Goal: Information Seeking & Learning: Compare options

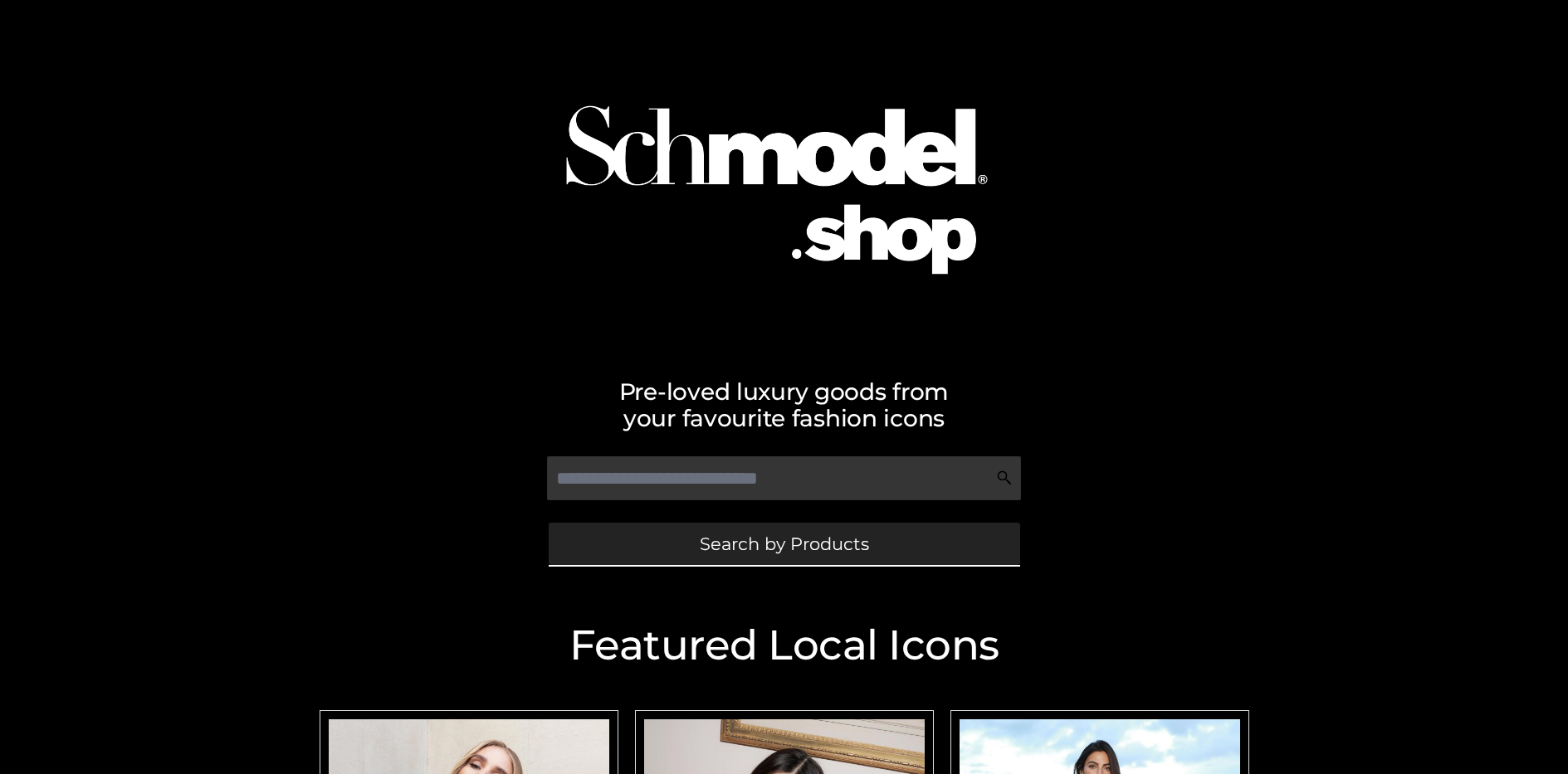
click at [783, 544] on span "Search by Products" at bounding box center [784, 544] width 169 height 18
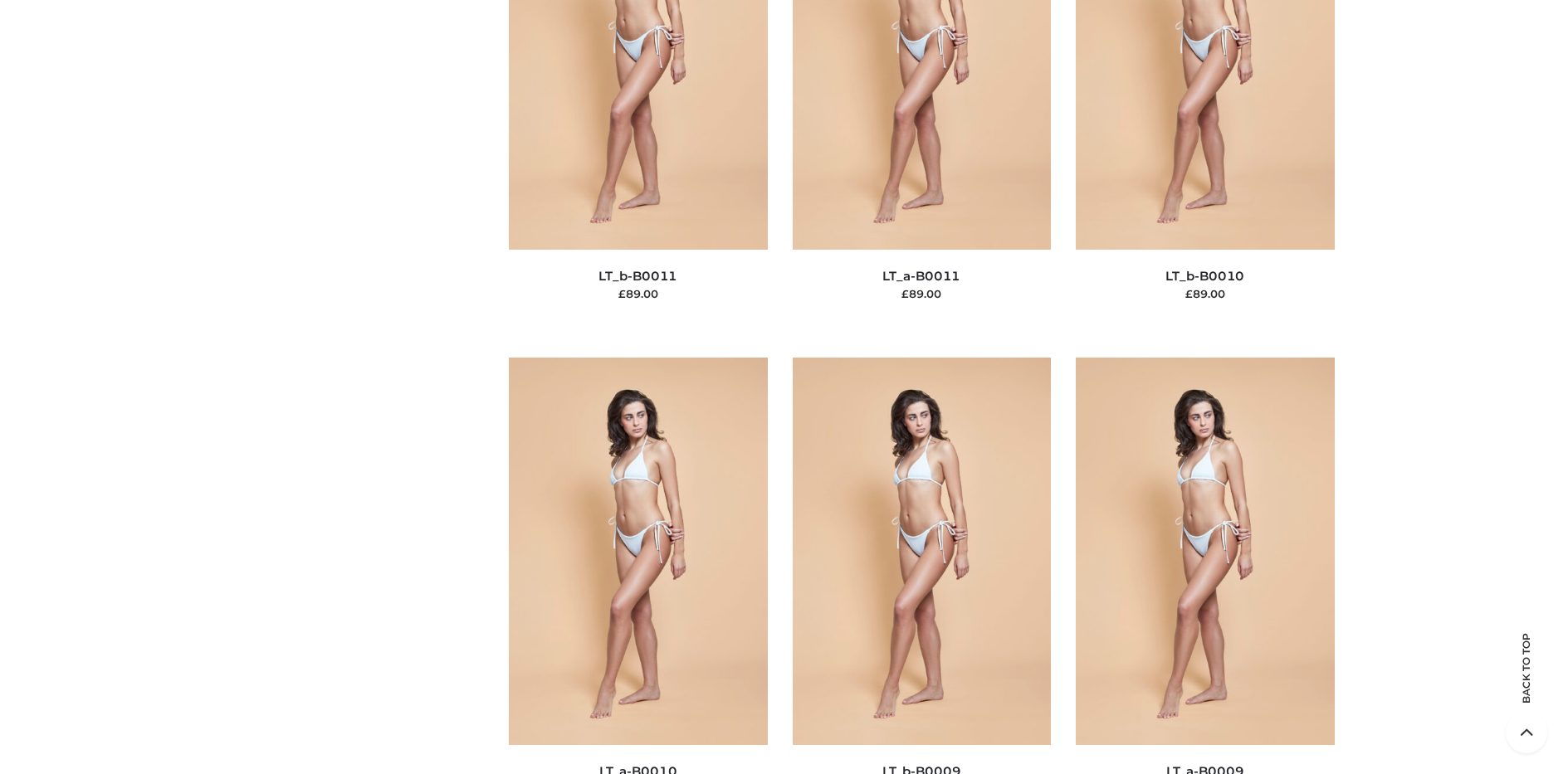
scroll to position [179, 0]
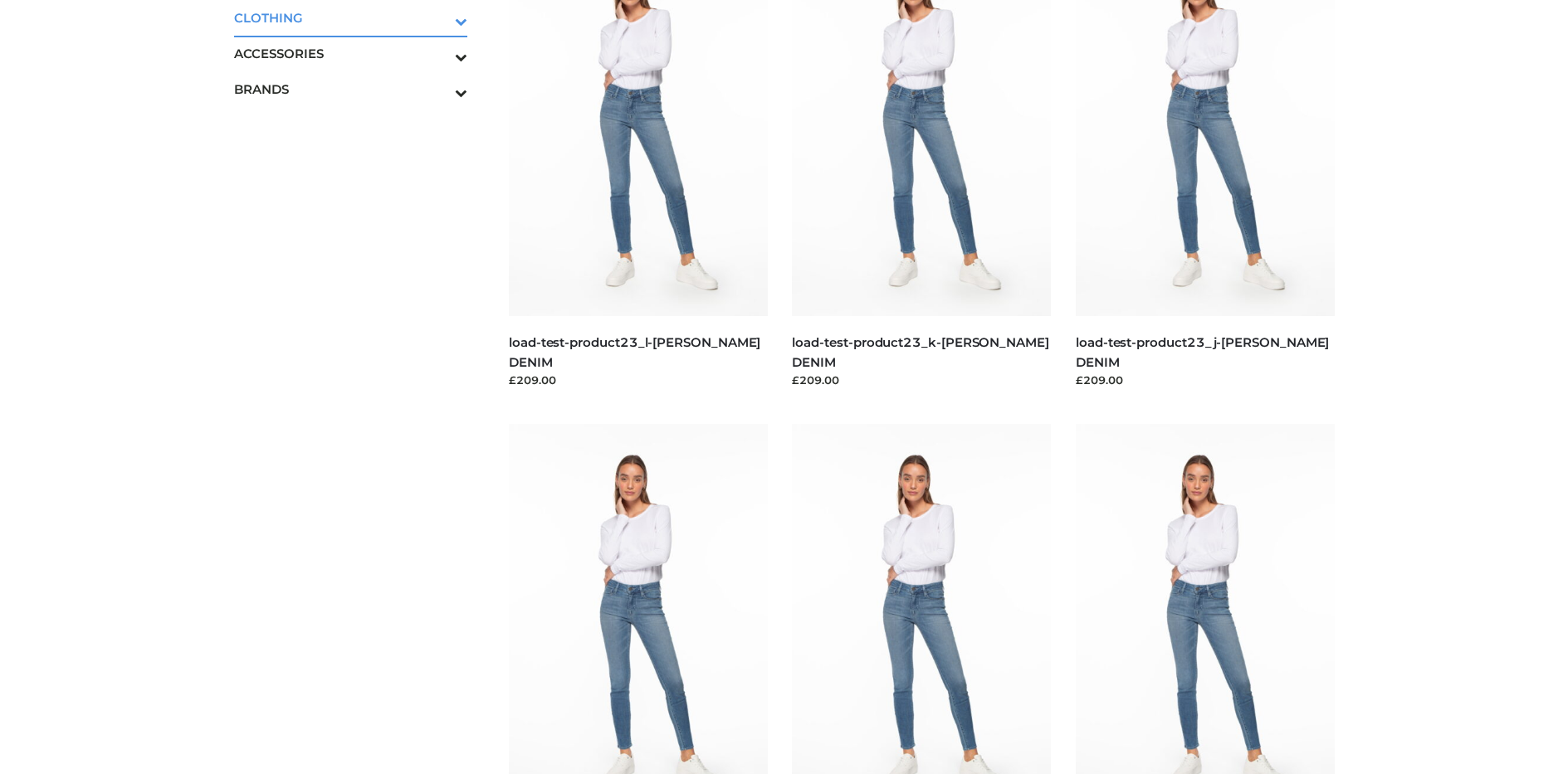
click at [438, 18] on icon "Toggle Submenu" at bounding box center [374, 20] width 186 height 19
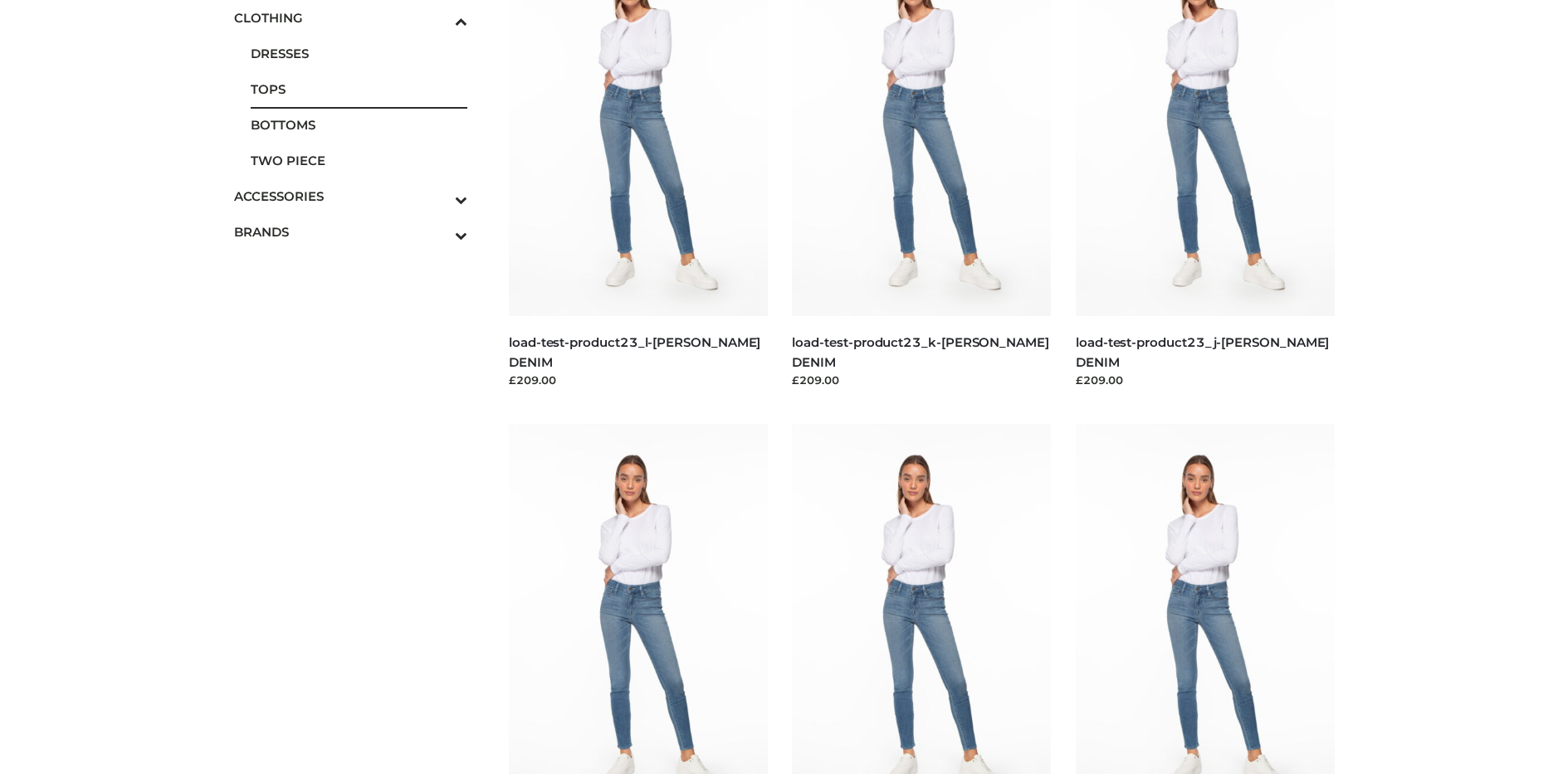
click at [359, 89] on span "TOPS" at bounding box center [360, 89] width 217 height 19
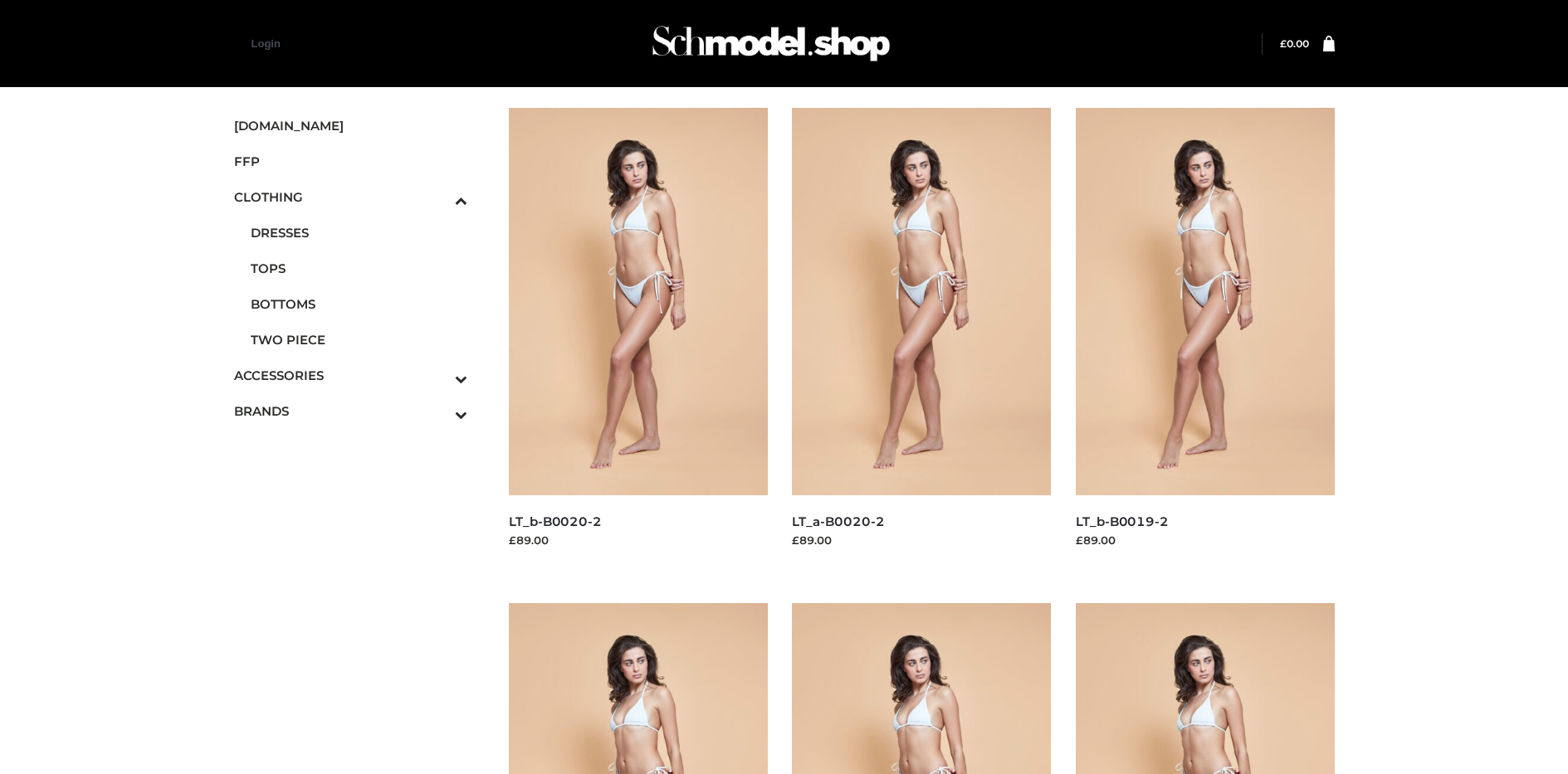
scroll to position [787, 0]
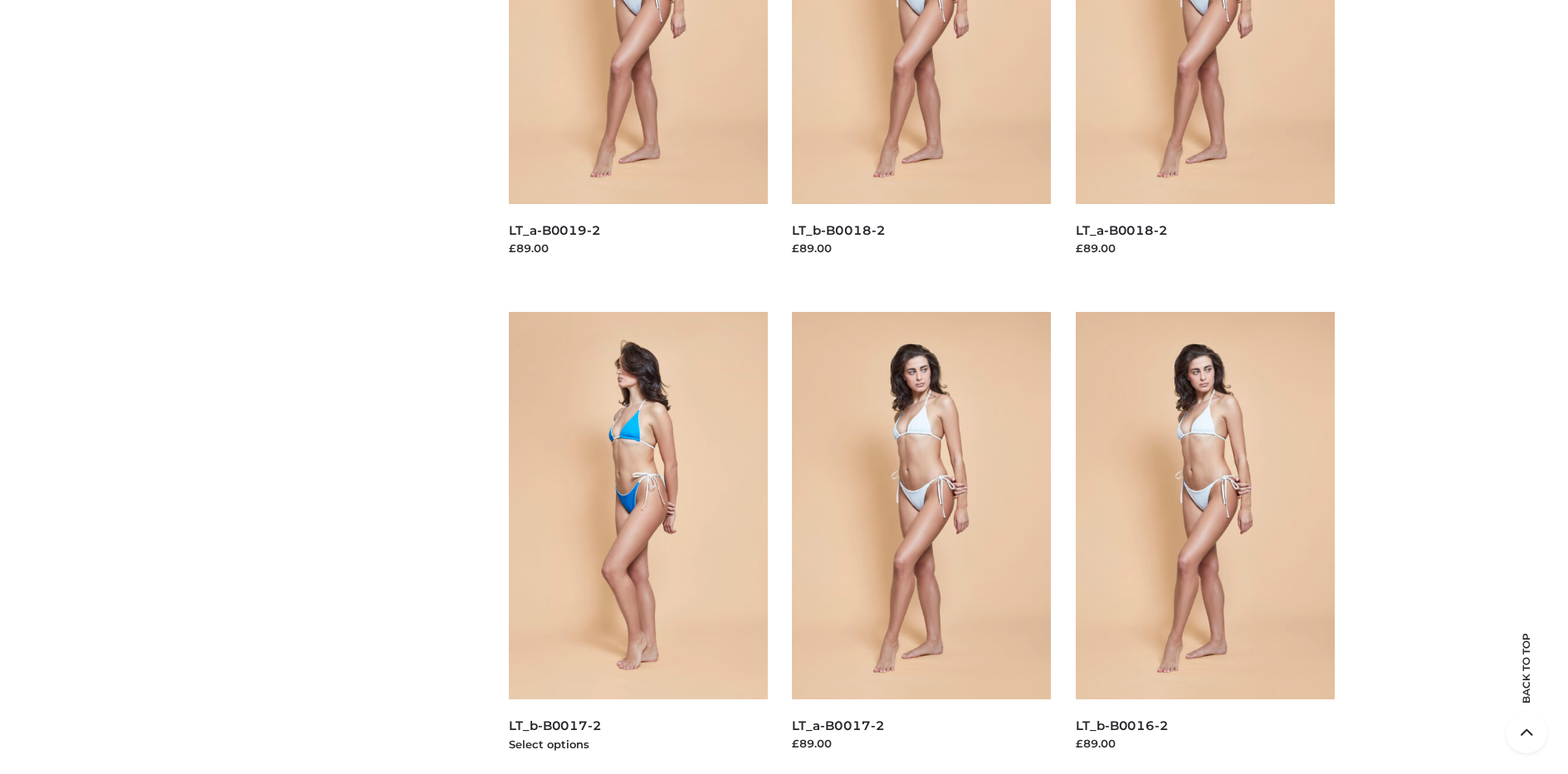
click at [637, 543] on img at bounding box center [638, 506] width 259 height 388
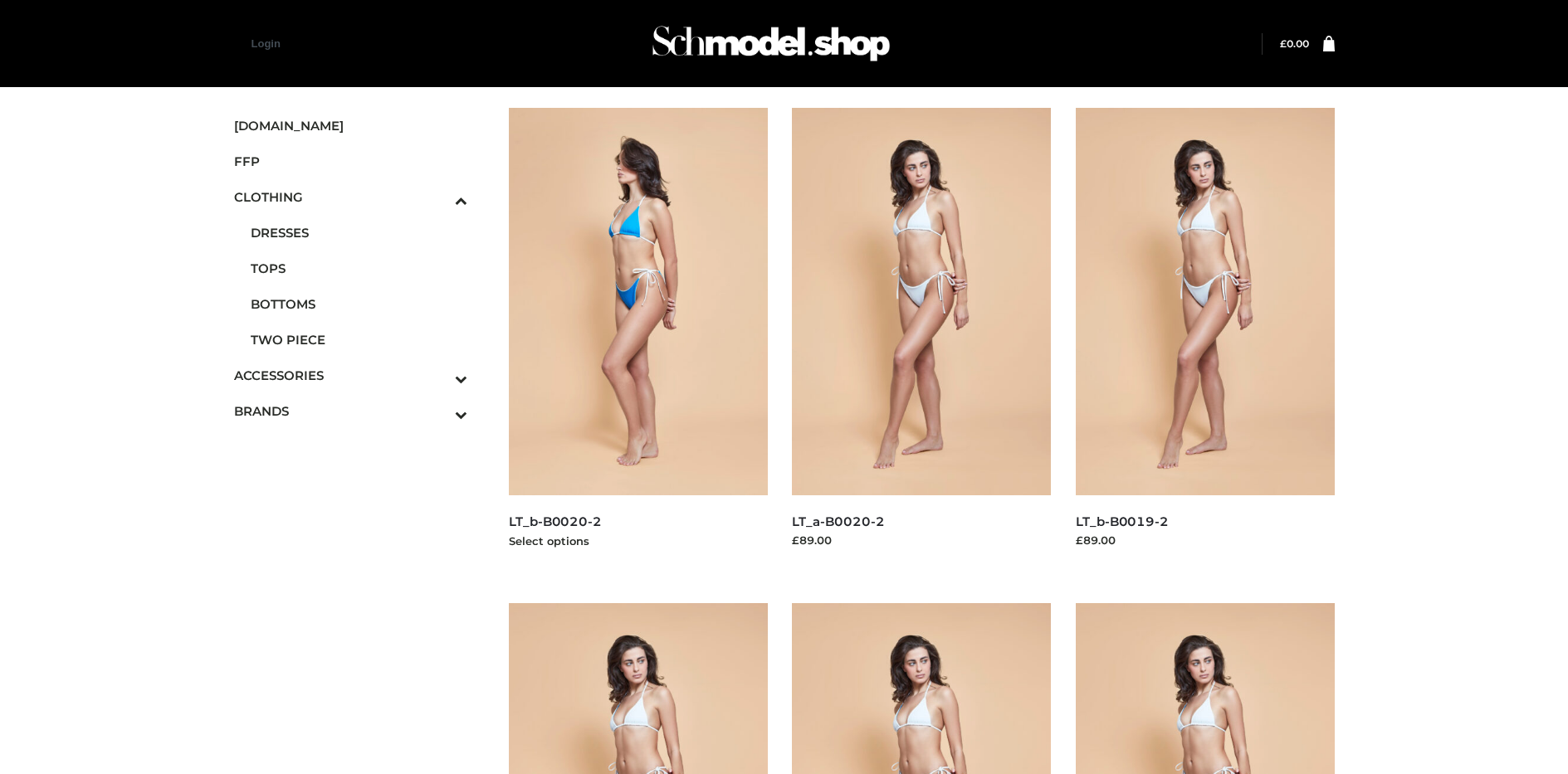
click at [637, 338] on img at bounding box center [638, 302] width 259 height 388
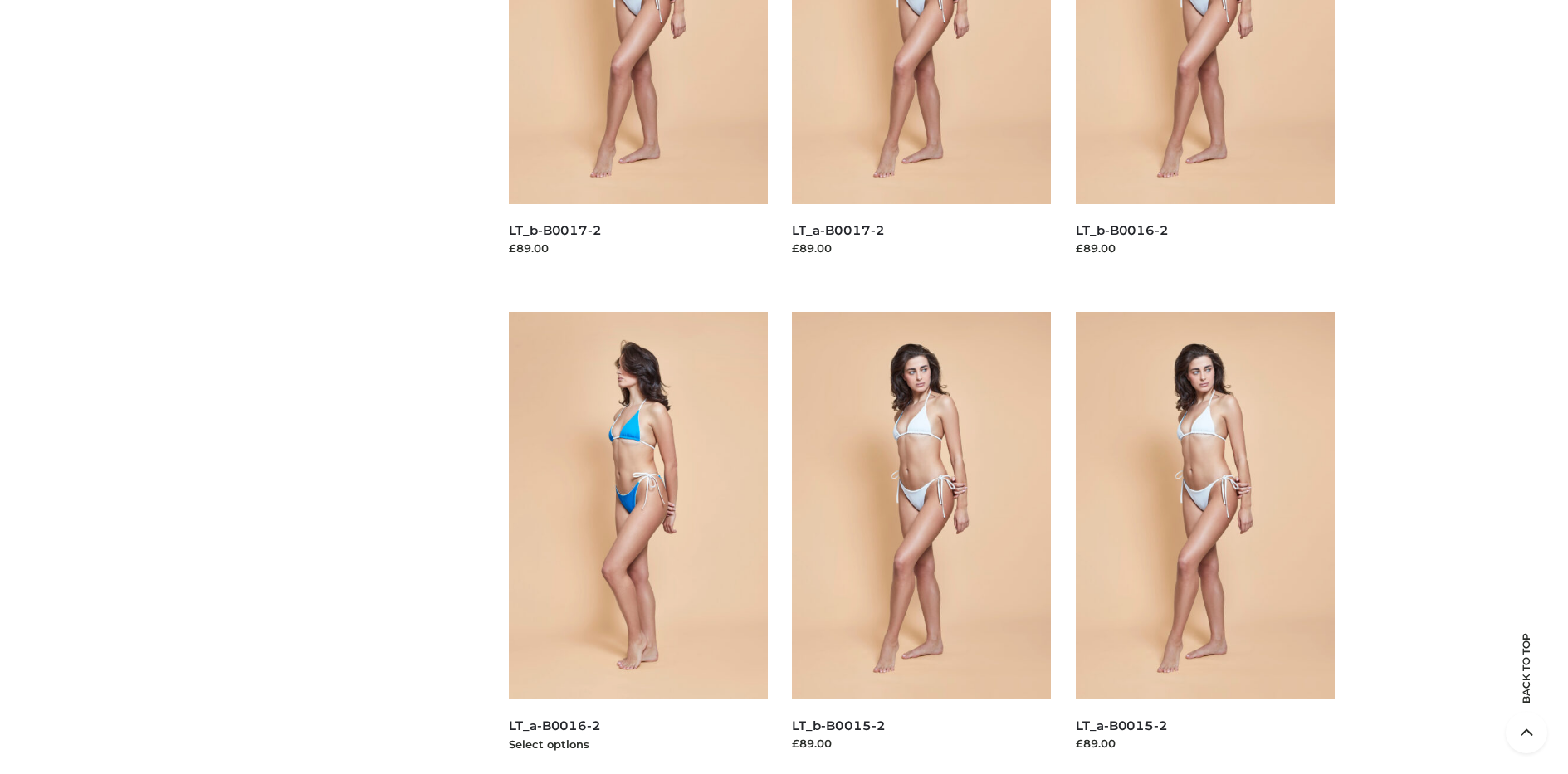
click at [637, 543] on img at bounding box center [638, 506] width 259 height 388
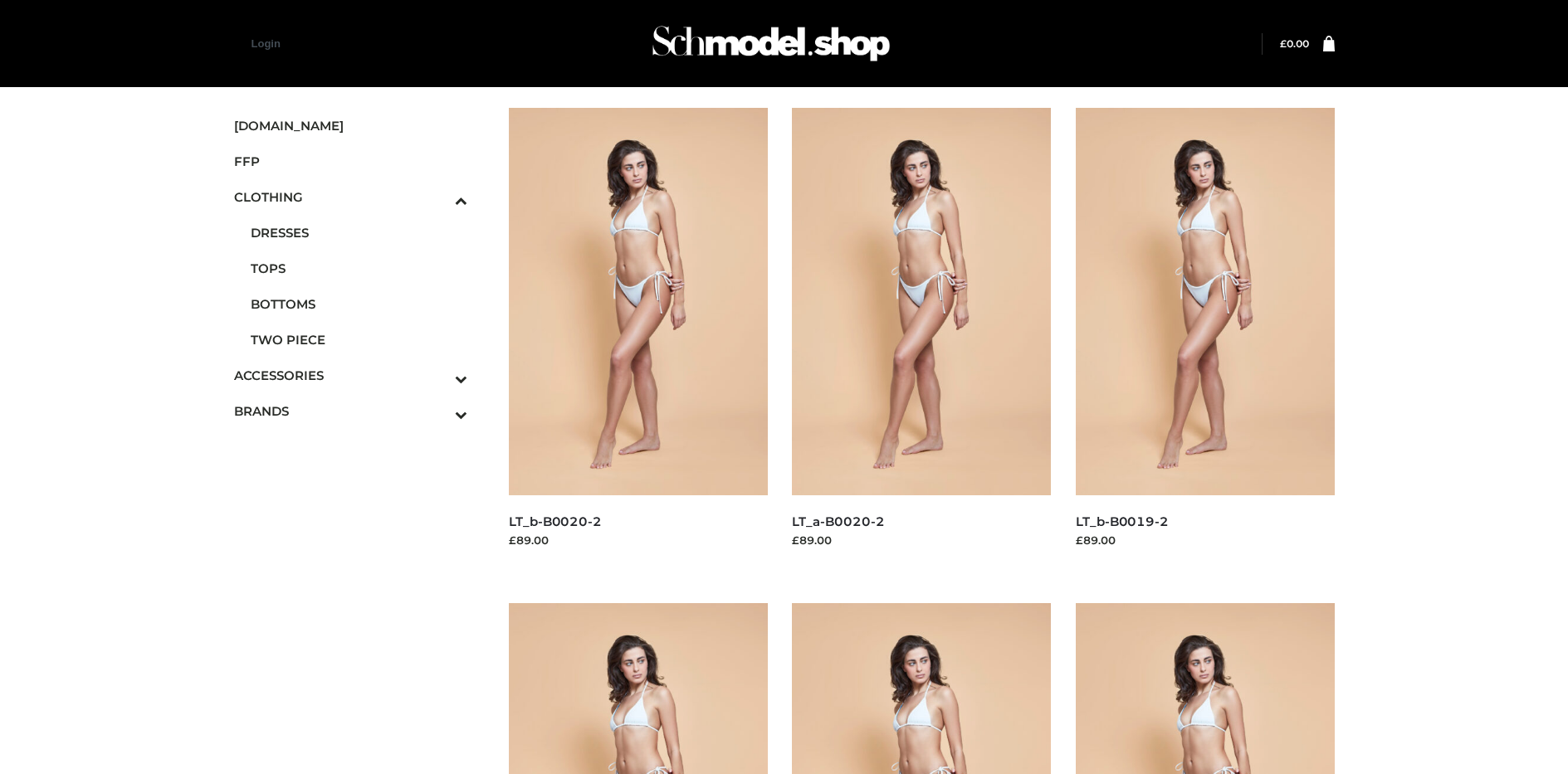
scroll to position [787, 0]
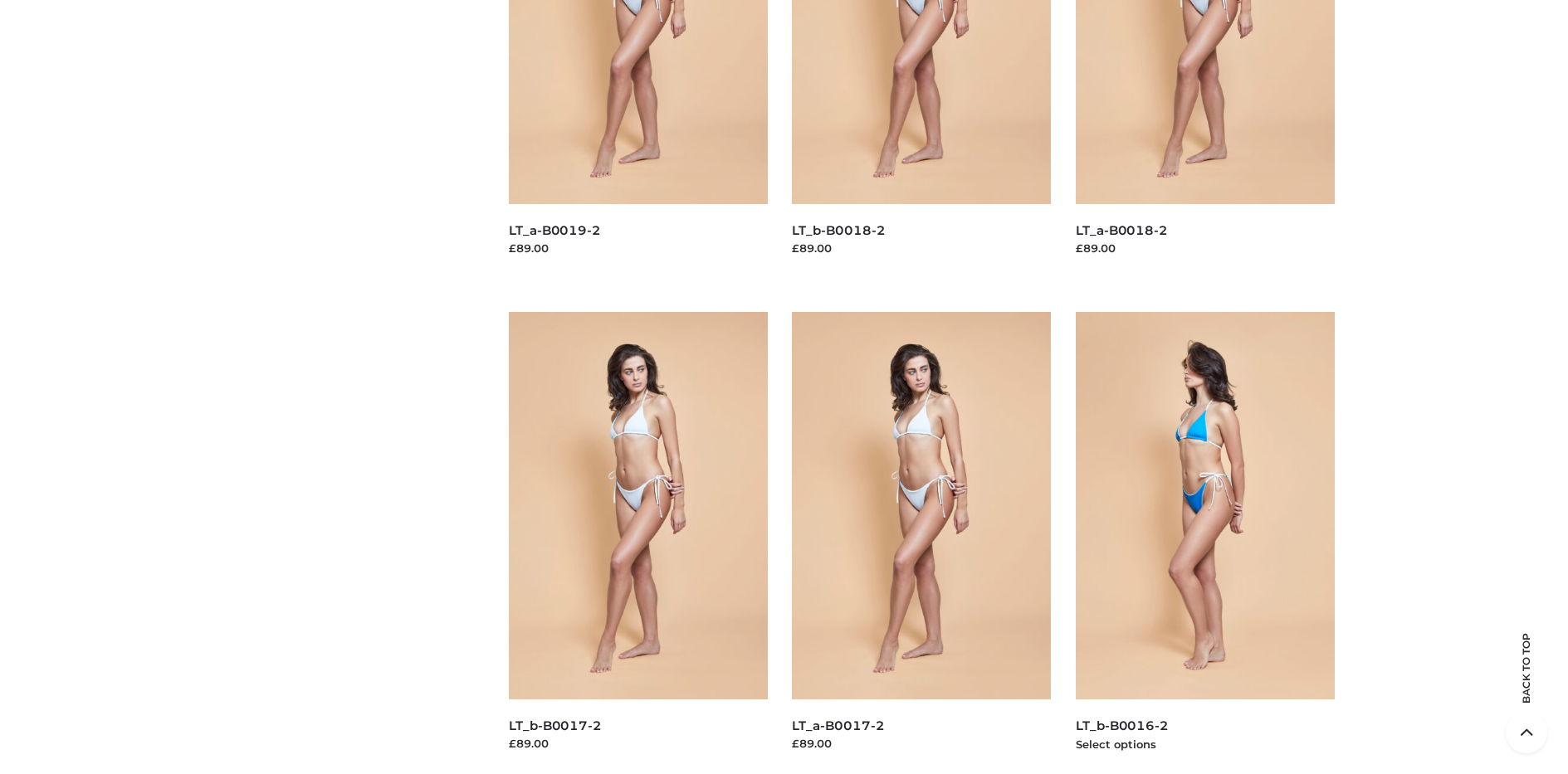
click at [1204, 543] on img at bounding box center [1205, 506] width 259 height 388
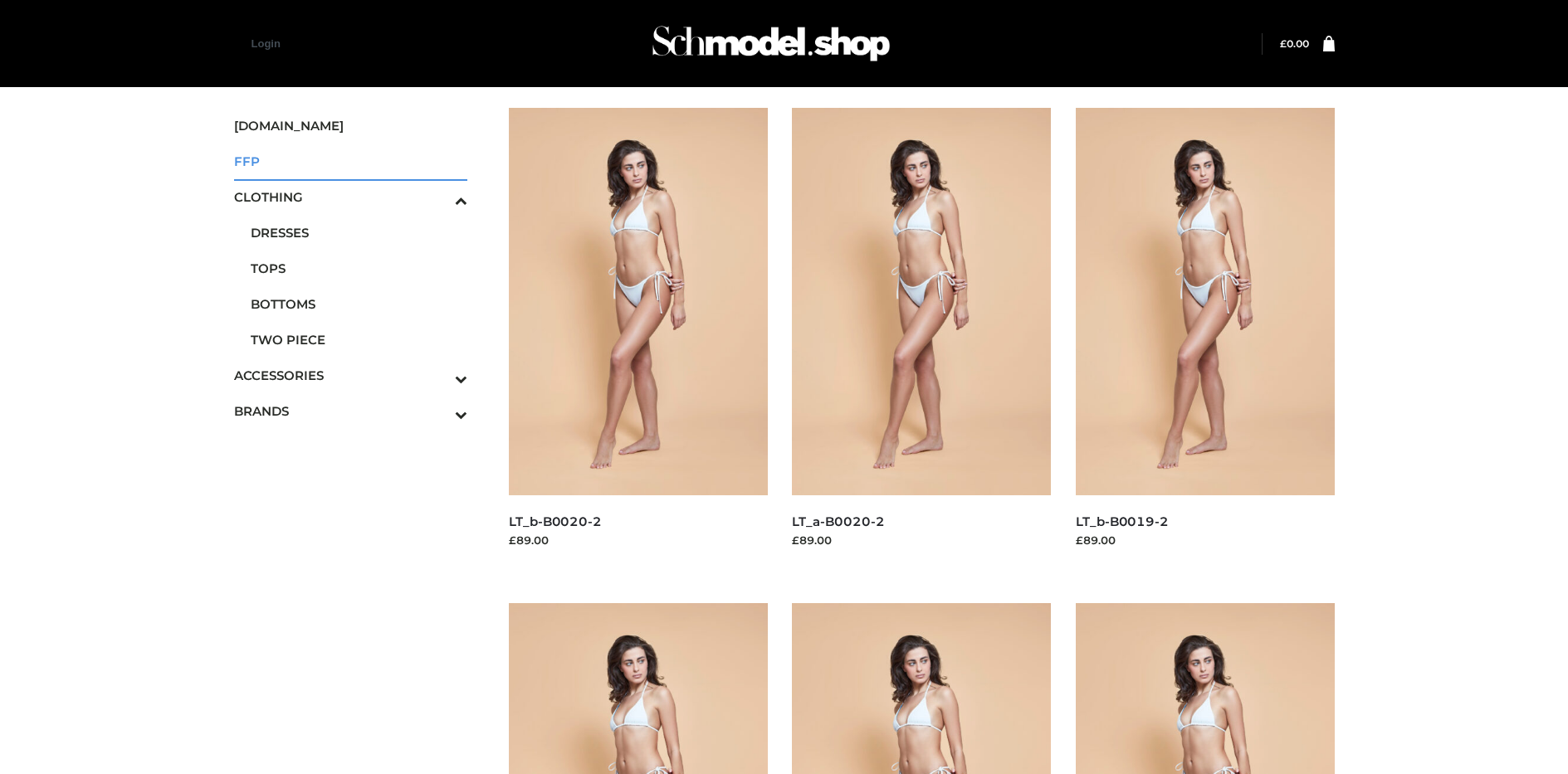
click at [351, 161] on span "FFP" at bounding box center [351, 161] width 234 height 19
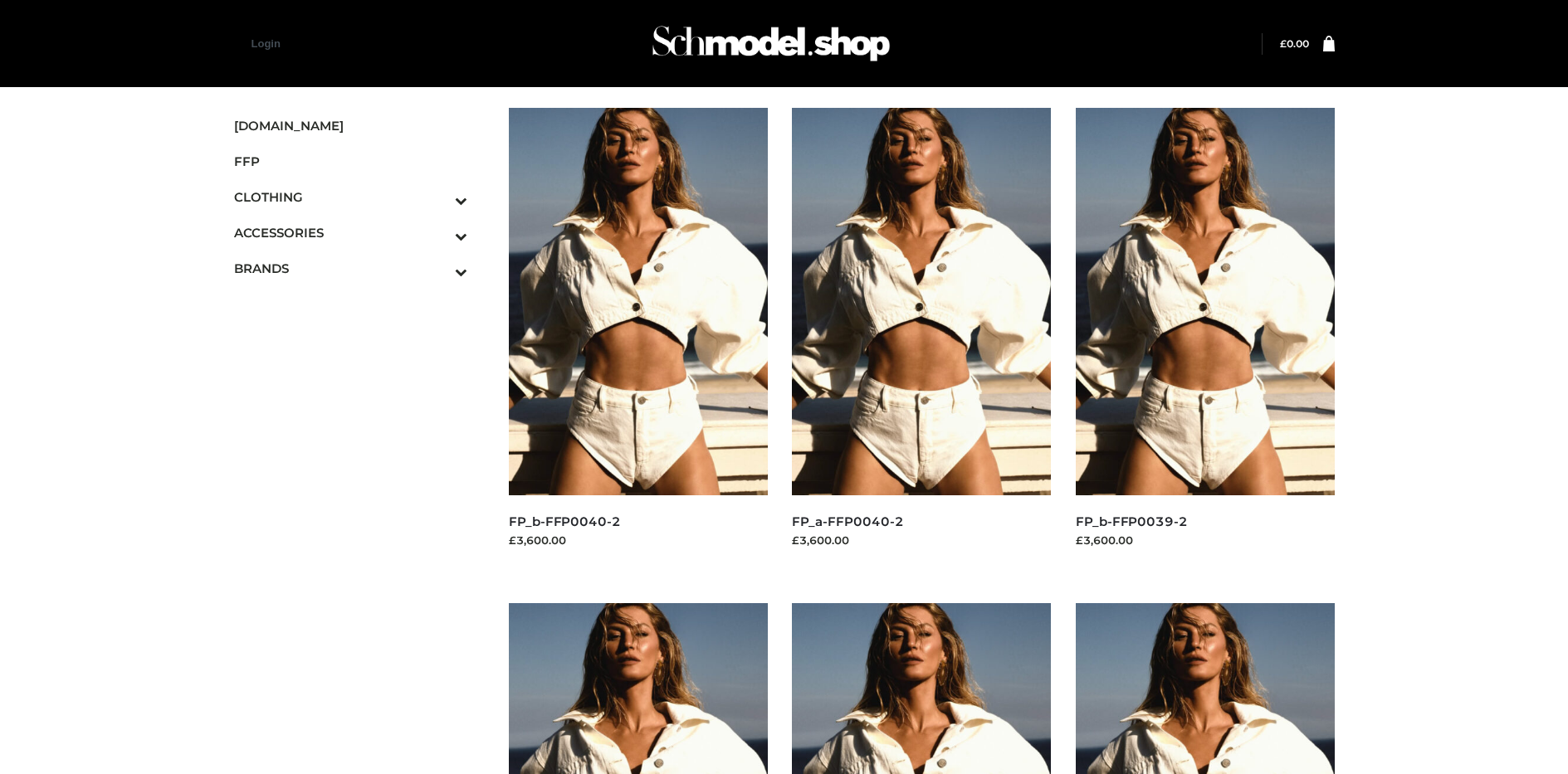
scroll to position [787, 0]
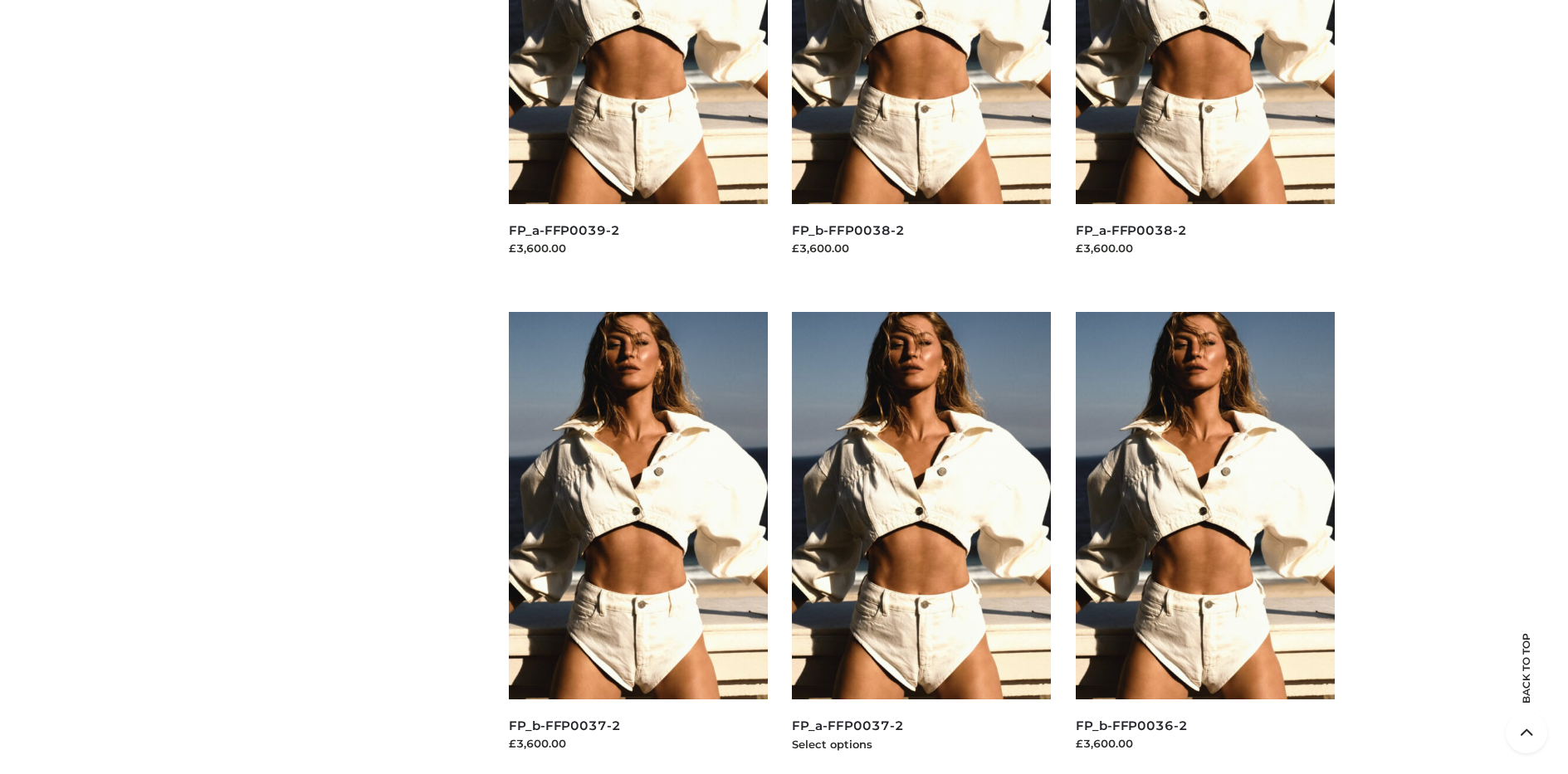
click at [921, 543] on img at bounding box center [921, 506] width 259 height 388
click at [1204, 543] on img at bounding box center [1205, 506] width 259 height 388
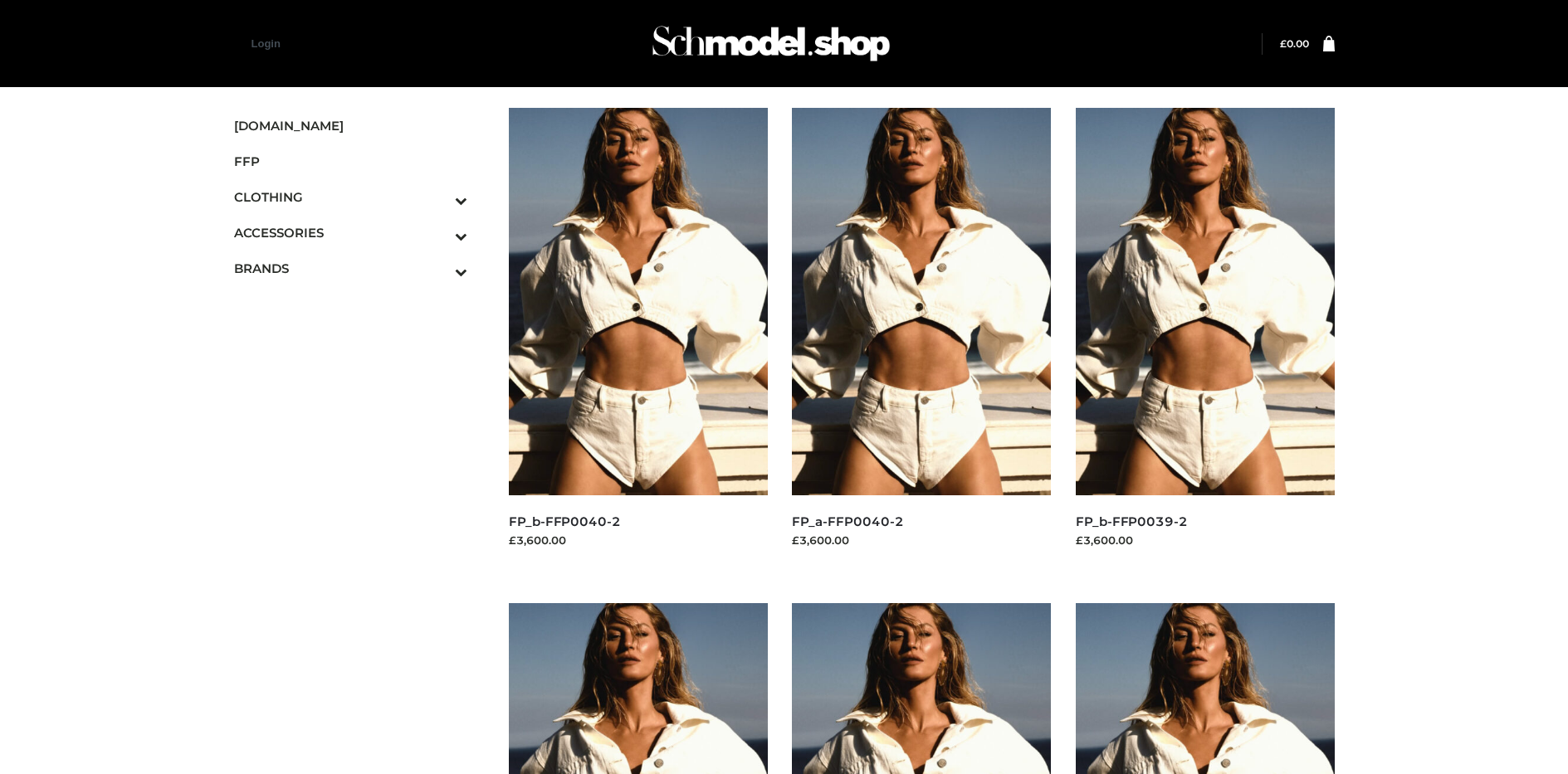
scroll to position [1283, 0]
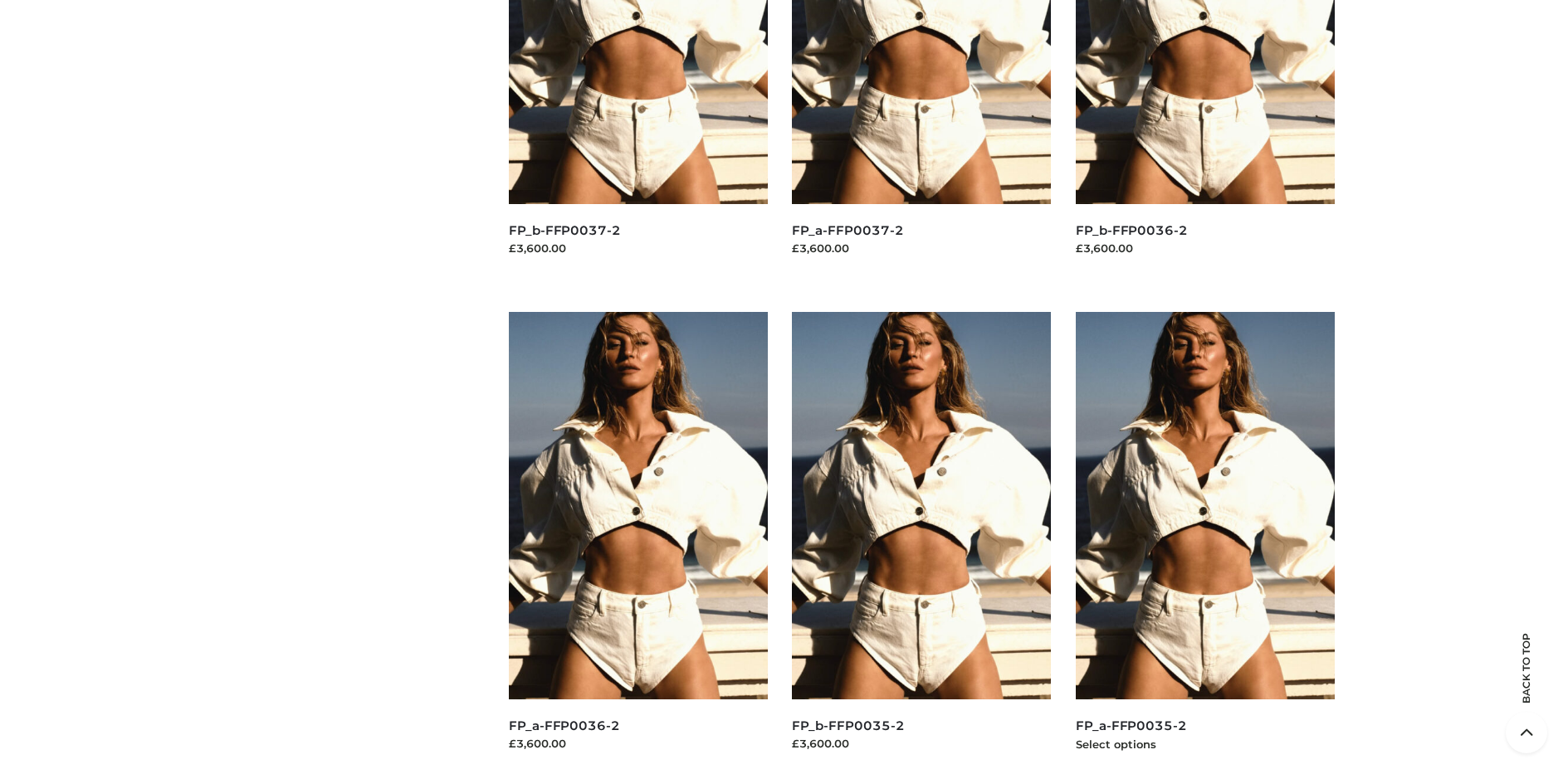
click at [1204, 543] on img at bounding box center [1205, 506] width 259 height 388
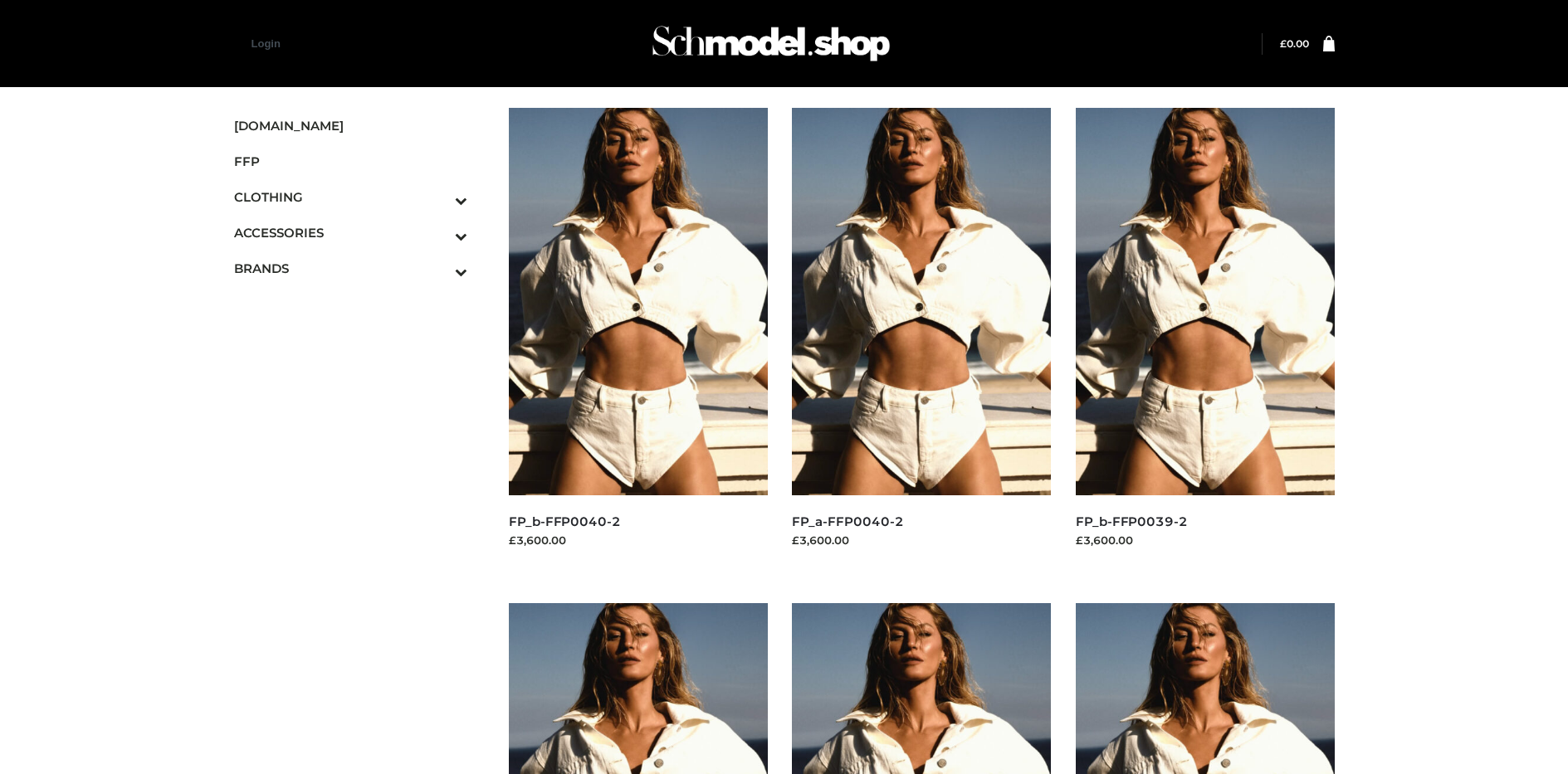
scroll to position [787, 0]
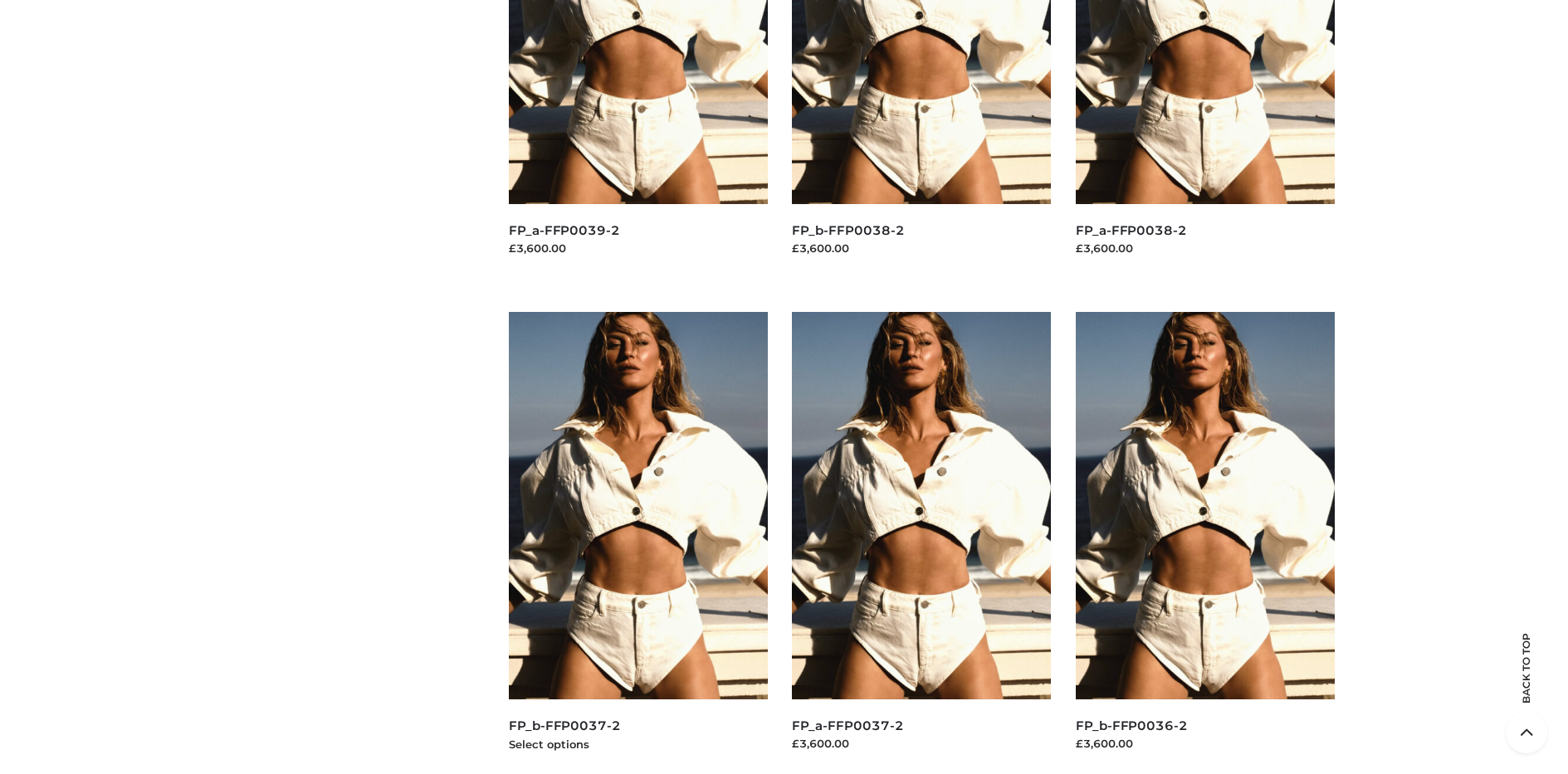
click at [637, 543] on img at bounding box center [638, 506] width 259 height 388
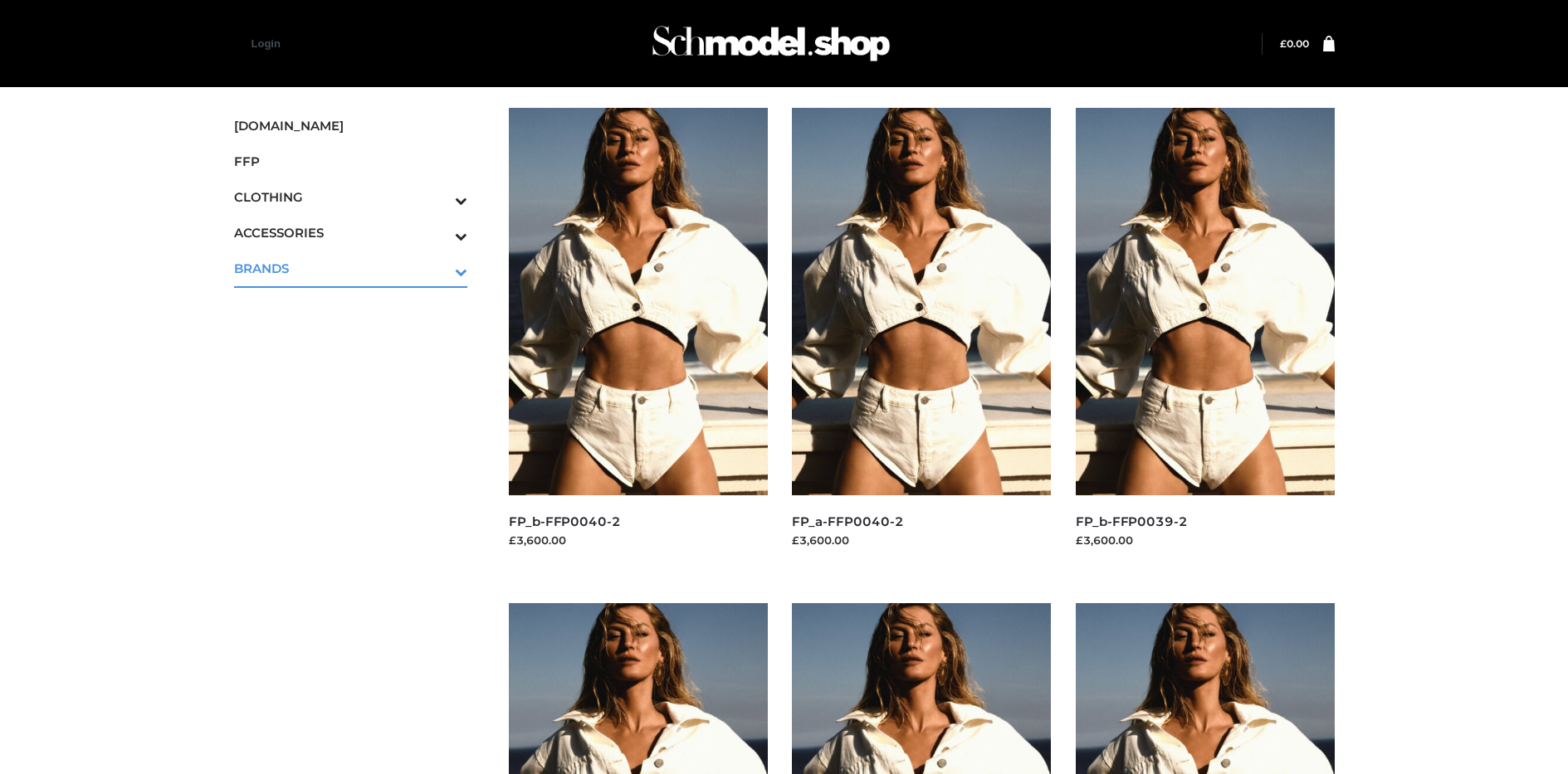
click at [438, 268] on icon "Toggle Submenu" at bounding box center [374, 271] width 186 height 19
click at [359, 339] on span "PARKERSMITH" at bounding box center [360, 339] width 217 height 19
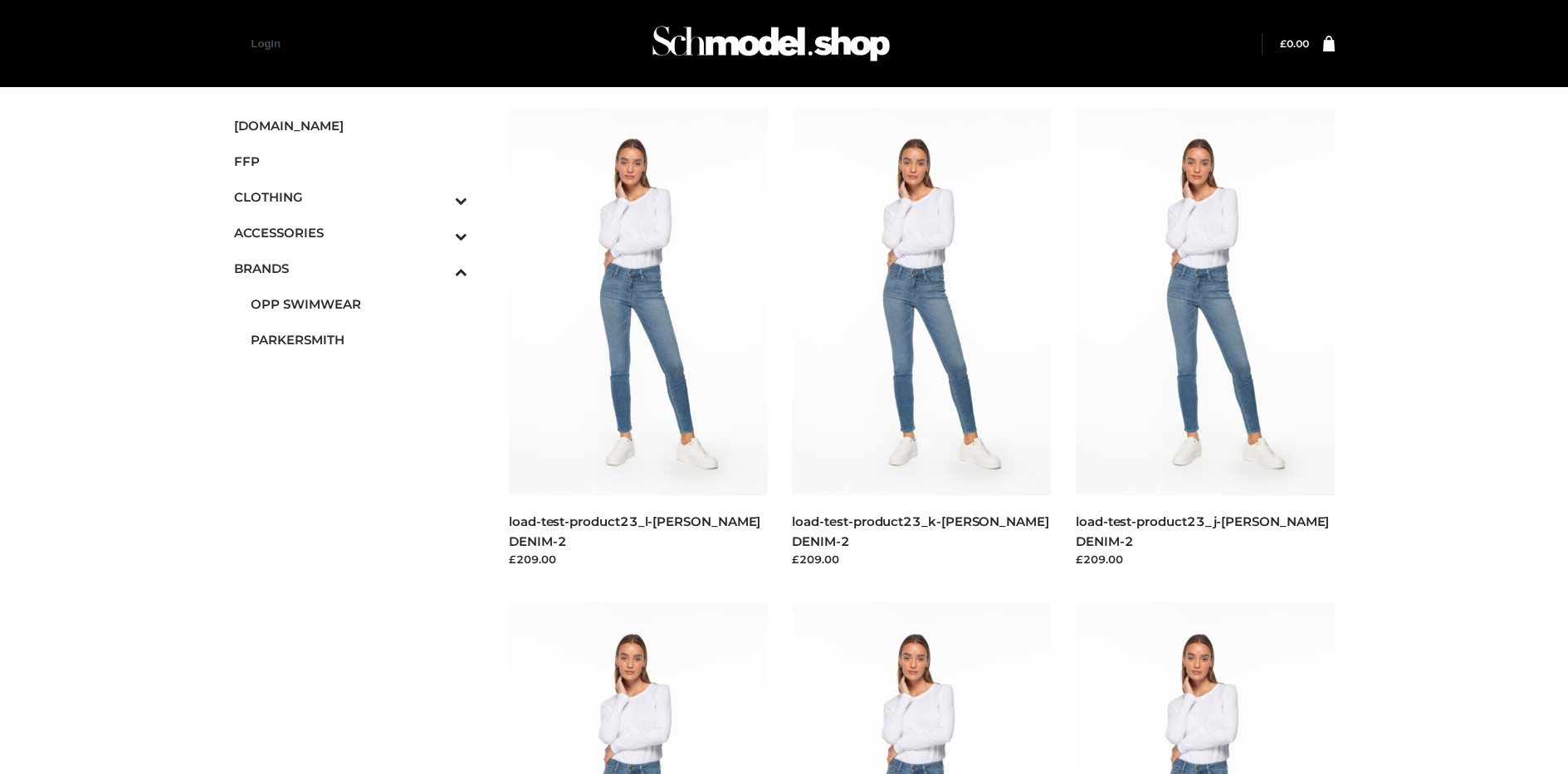
scroll to position [1283, 0]
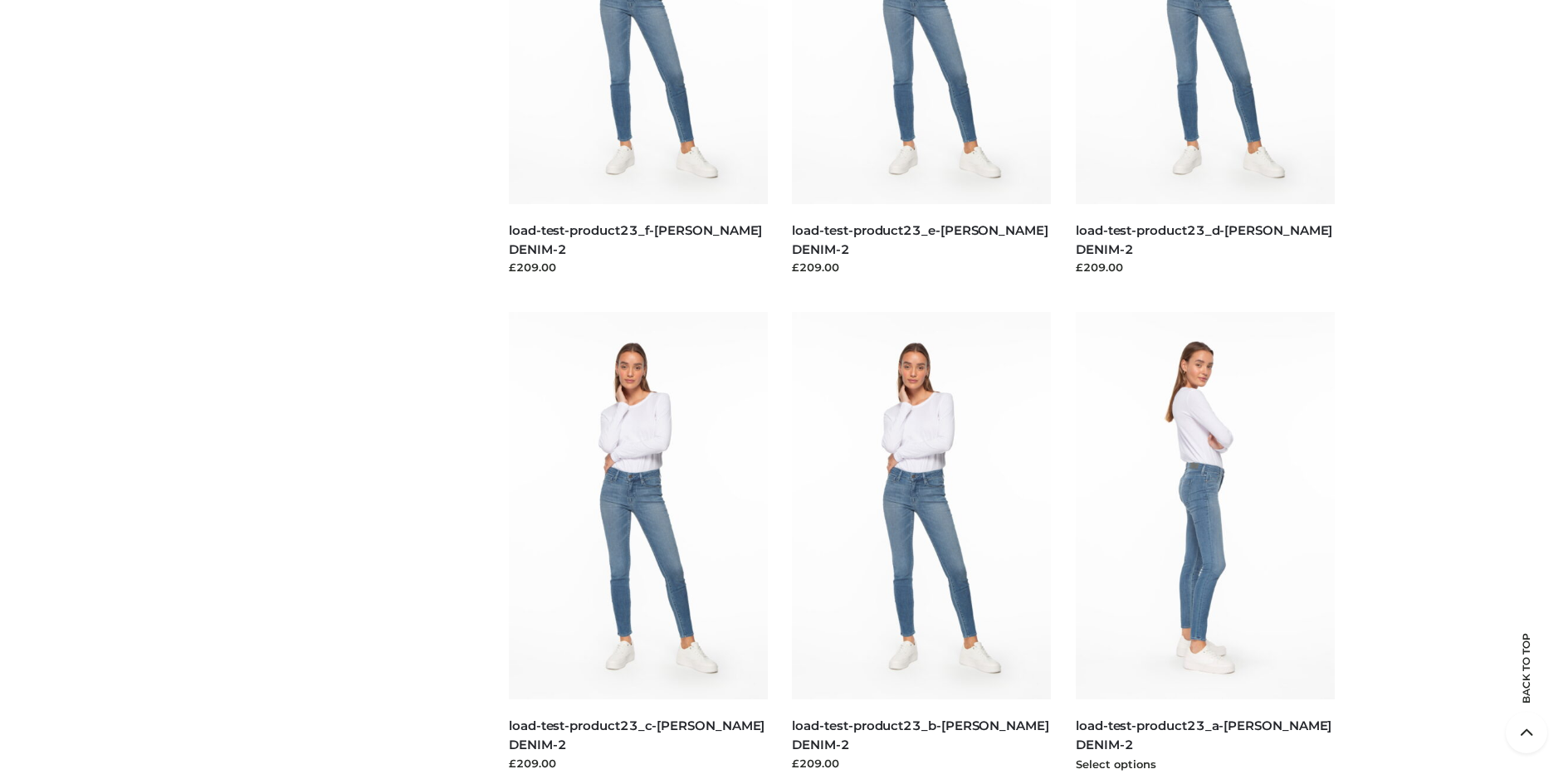
click at [1204, 543] on img at bounding box center [1205, 506] width 259 height 388
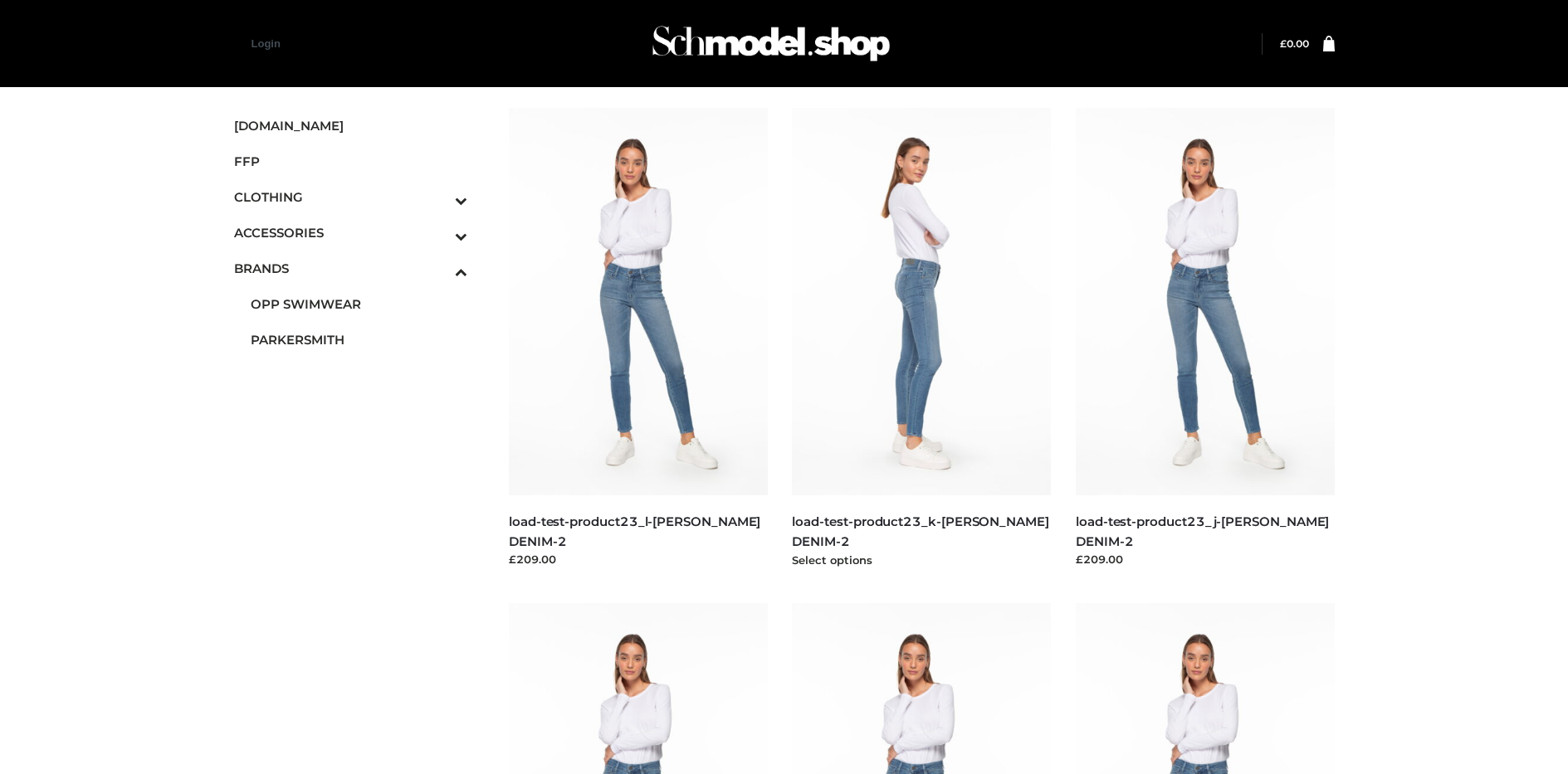
click at [921, 338] on img at bounding box center [921, 302] width 259 height 388
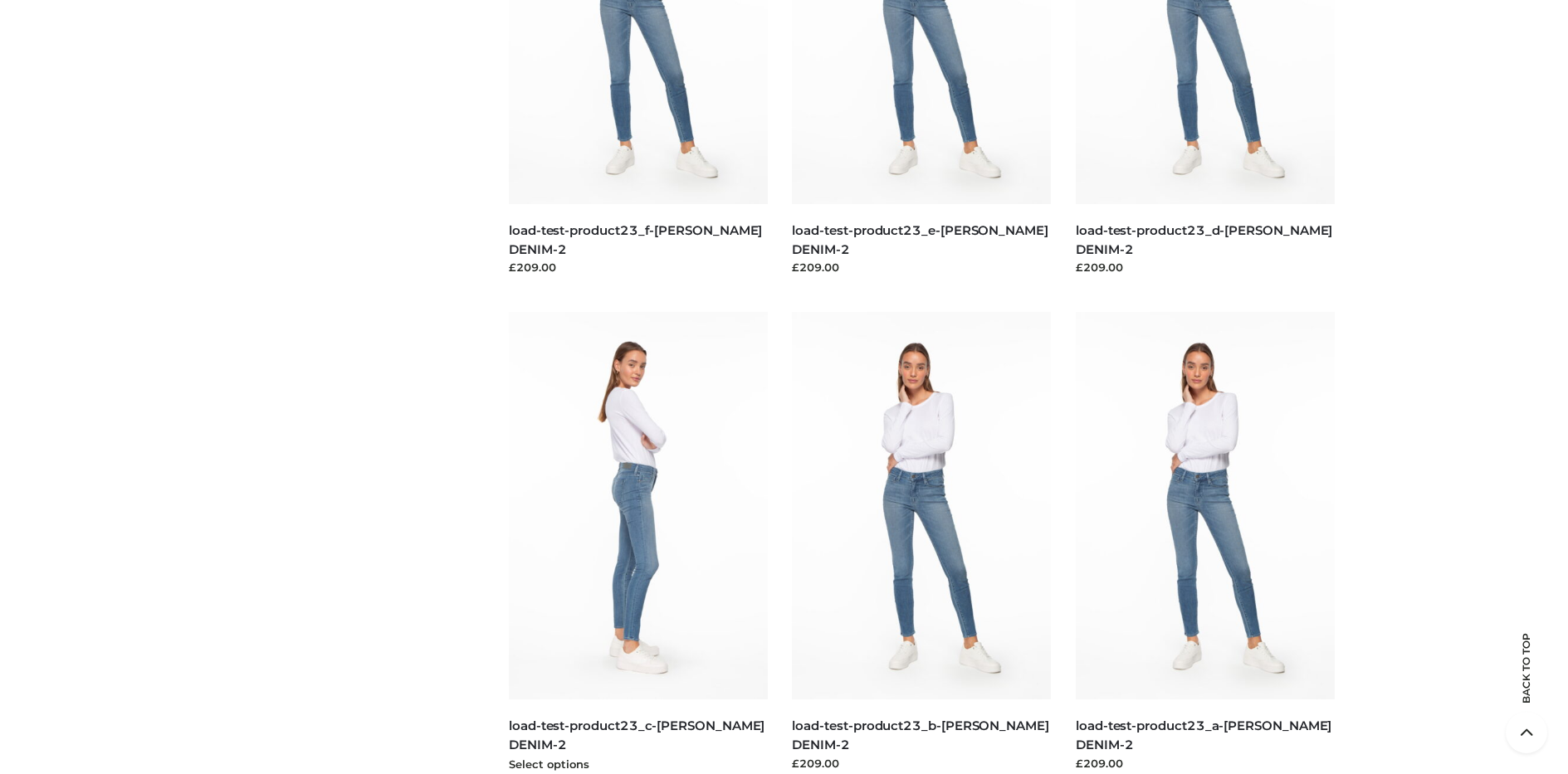
click at [637, 543] on img at bounding box center [638, 506] width 259 height 388
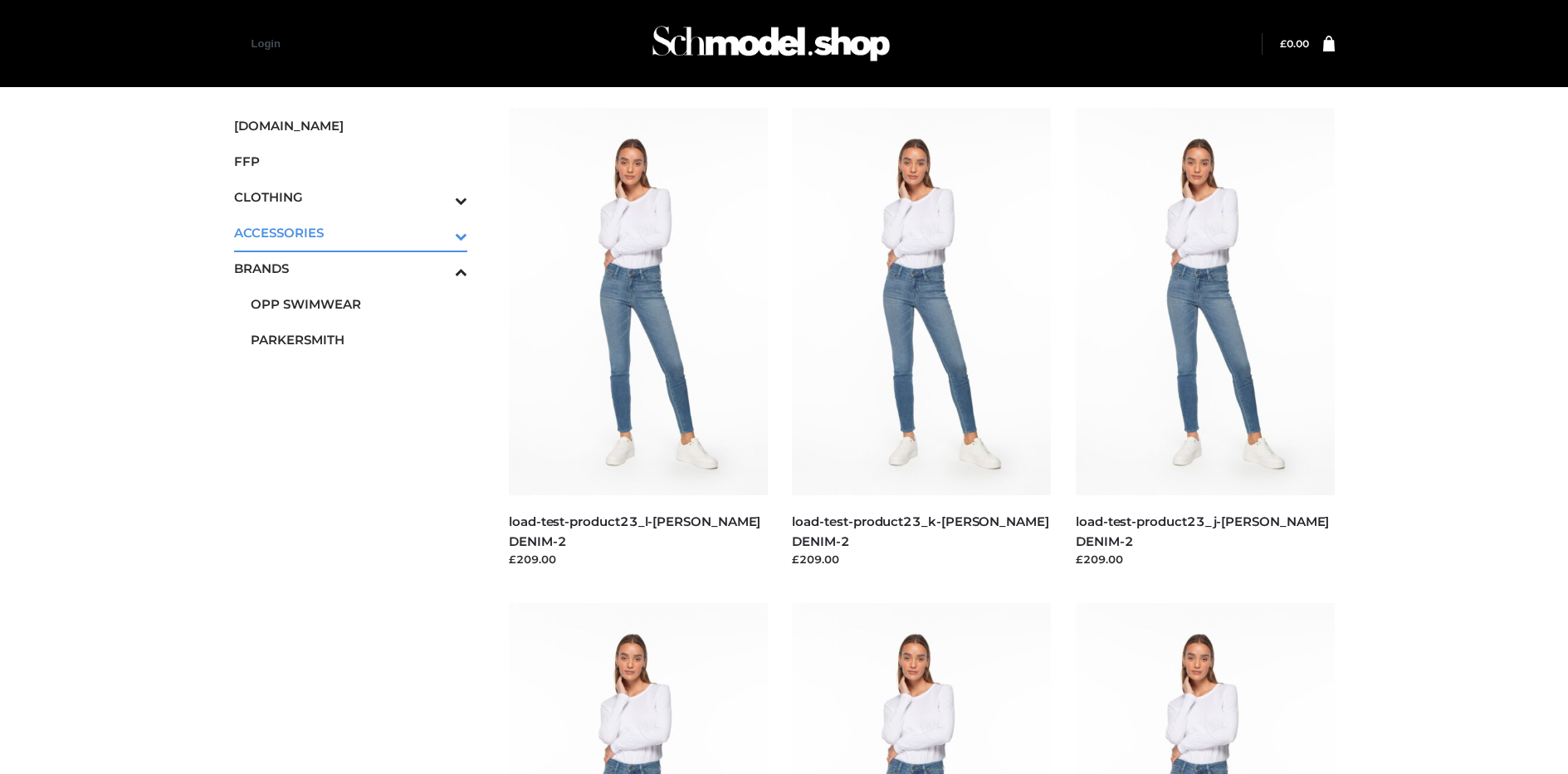
click at [438, 232] on icon "Toggle Submenu" at bounding box center [374, 236] width 186 height 19
click at [359, 268] on span "BAGS" at bounding box center [360, 268] width 217 height 19
